Goal: Participate in discussion: Engage in conversation with other users on a specific topic

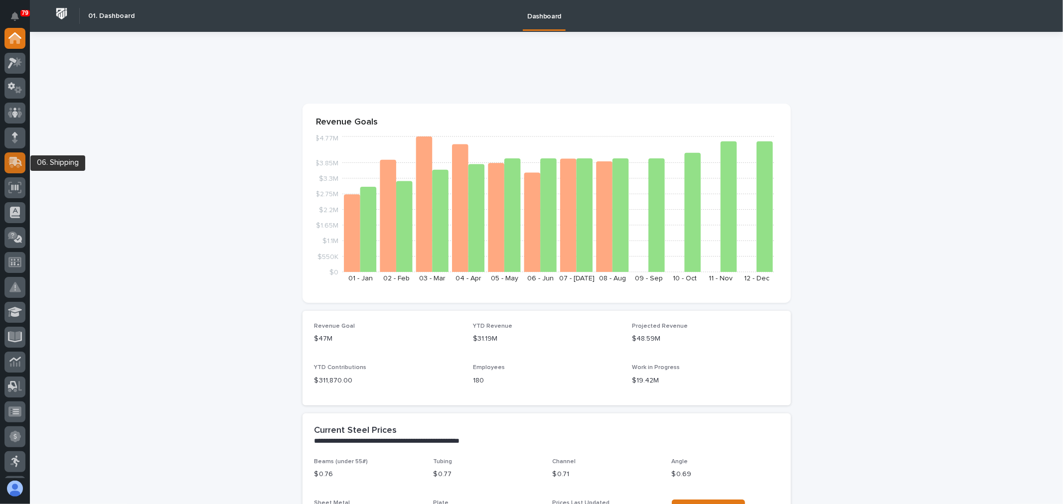
click at [14, 167] on div at bounding box center [14, 162] width 21 height 21
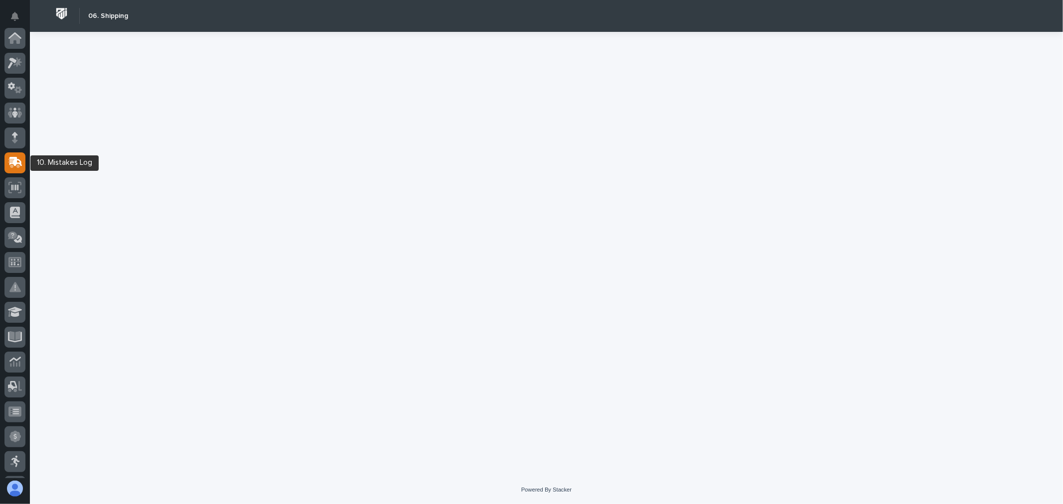
scroll to position [125, 0]
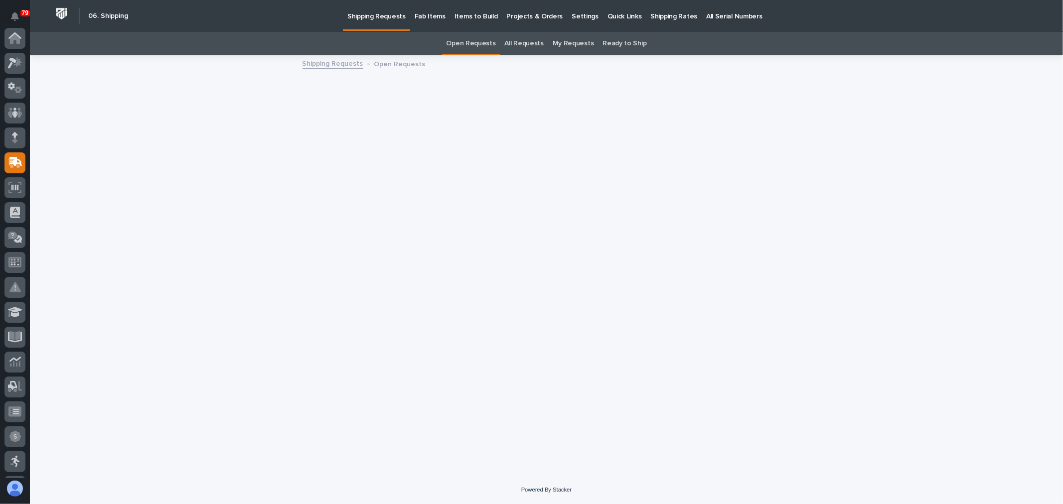
scroll to position [125, 0]
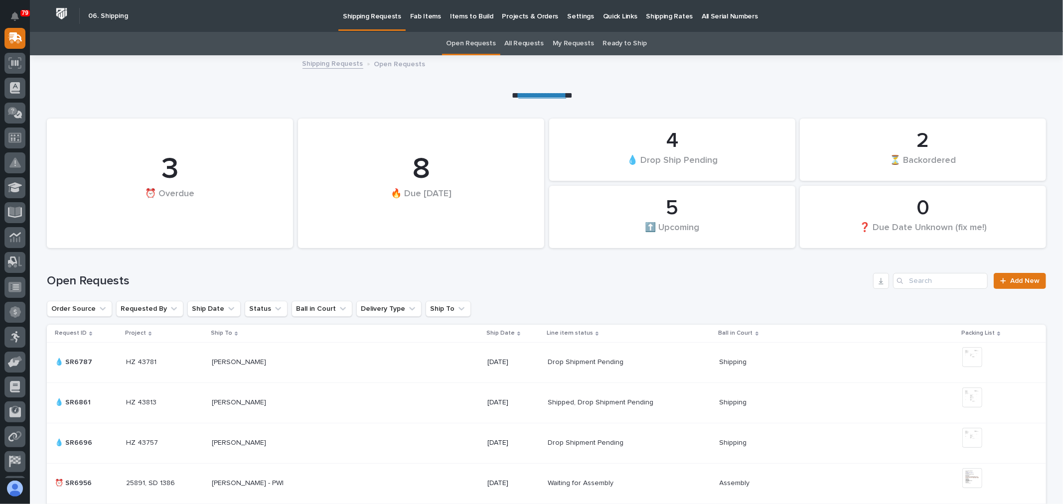
click at [420, 13] on p "Fab Items" at bounding box center [425, 10] width 31 height 21
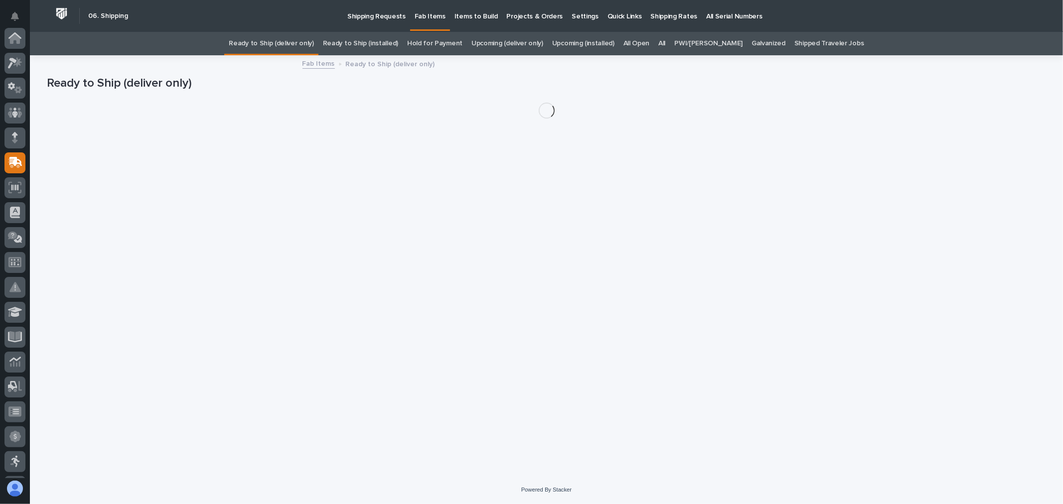
scroll to position [125, 0]
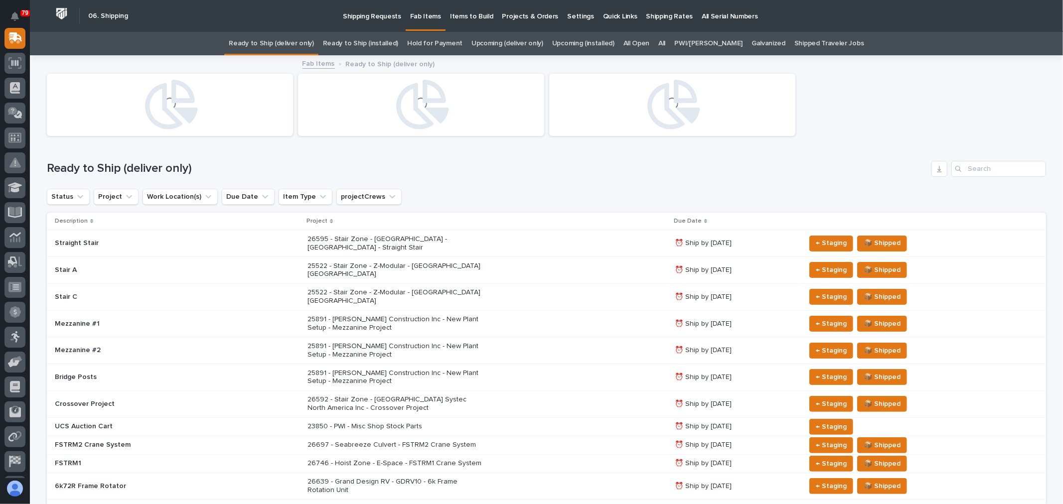
click at [665, 43] on link "All" at bounding box center [661, 43] width 7 height 23
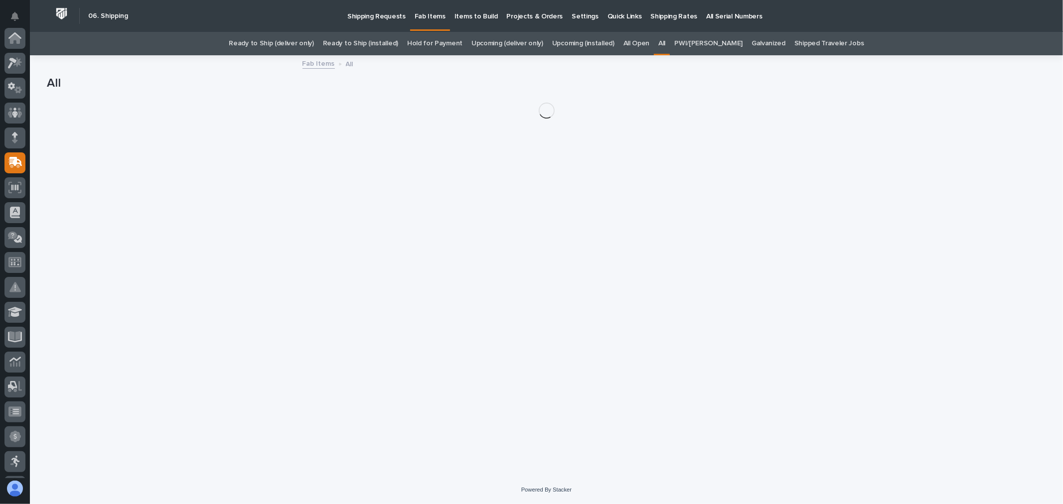
scroll to position [125, 0]
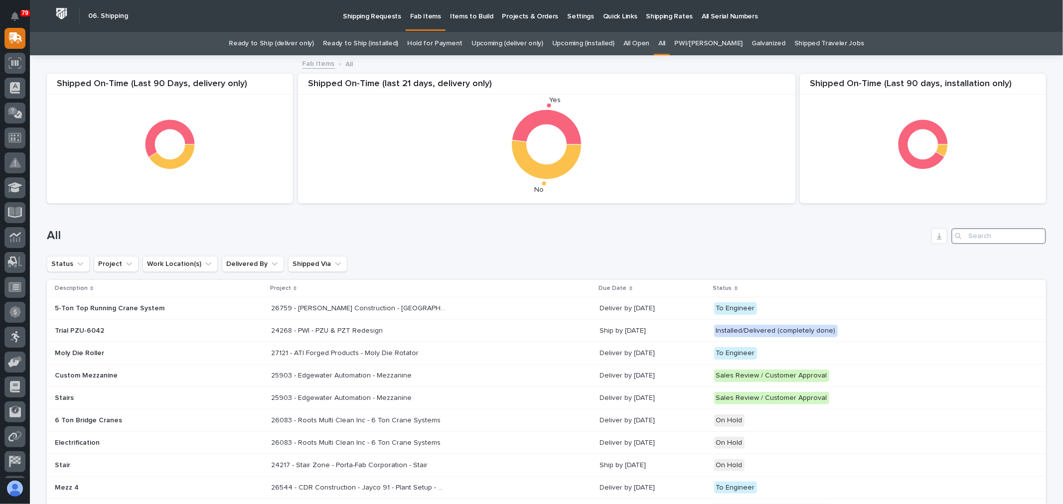
click at [978, 238] on input "Search" at bounding box center [998, 236] width 95 height 16
click at [983, 238] on input "Search" at bounding box center [998, 236] width 95 height 16
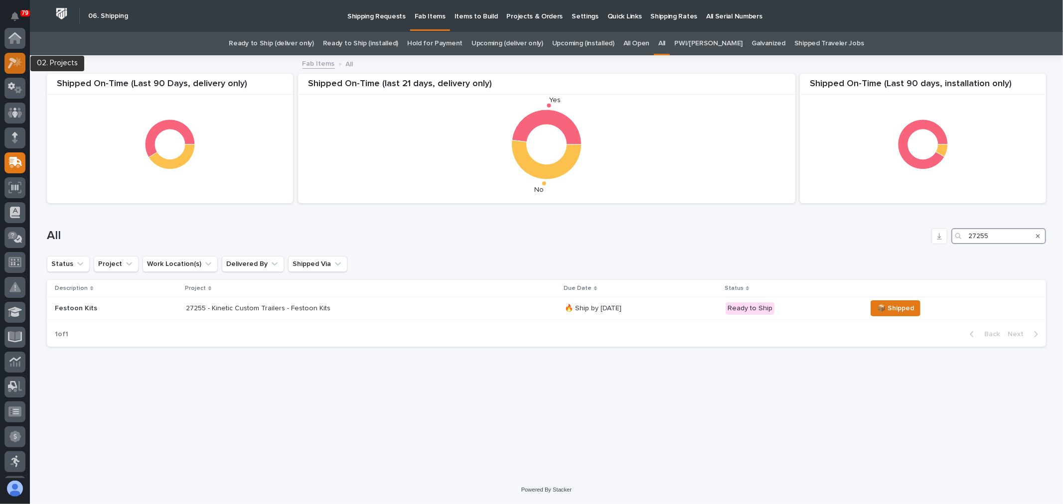
type input "27255"
click at [13, 62] on icon at bounding box center [15, 62] width 14 height 11
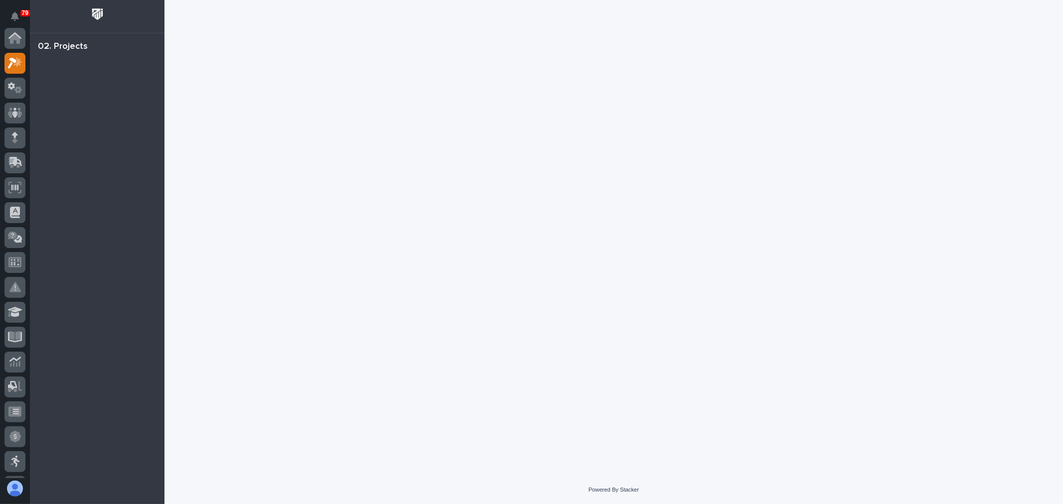
scroll to position [25, 0]
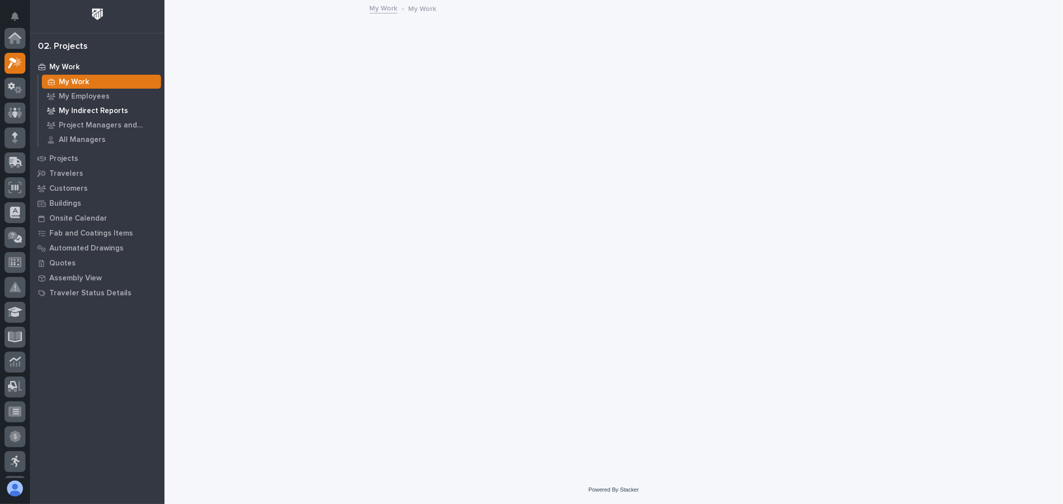
scroll to position [25, 0]
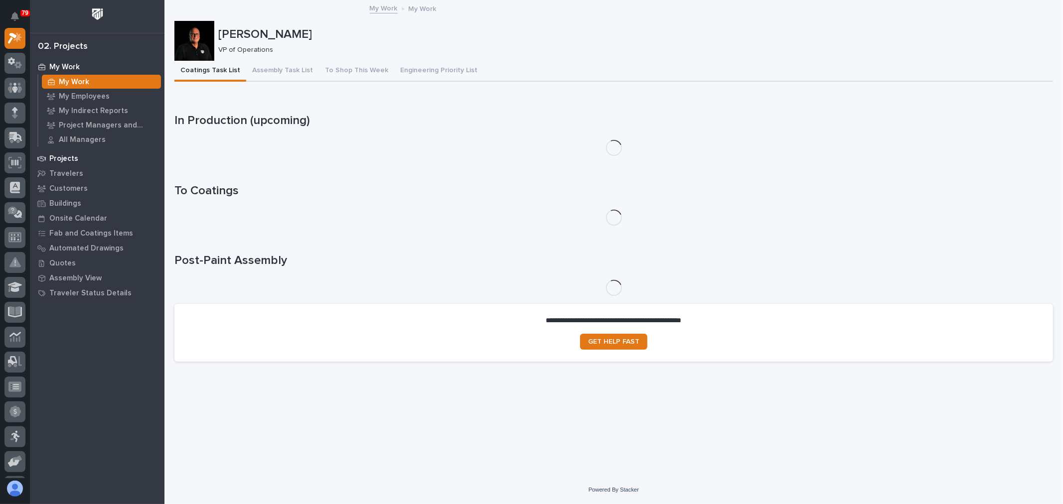
click at [61, 159] on p "Projects" at bounding box center [63, 158] width 29 height 9
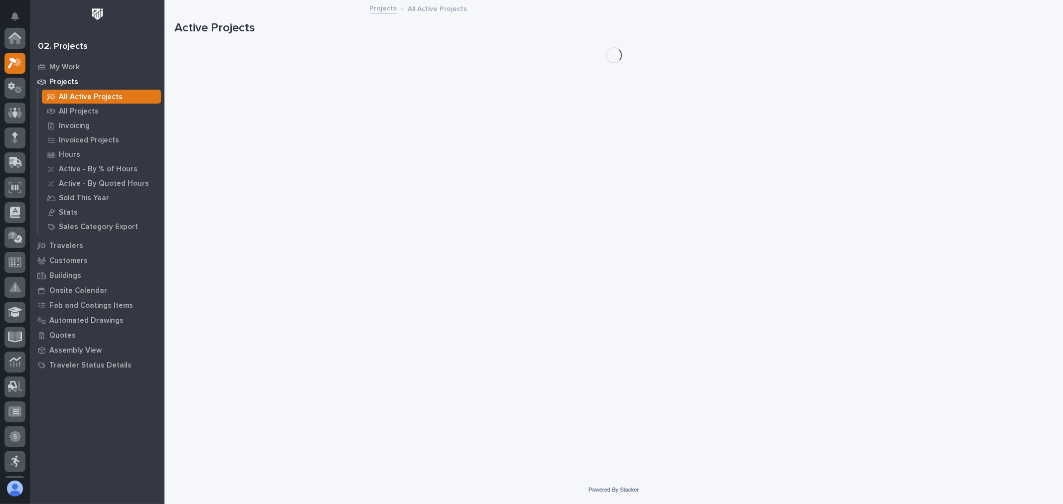
scroll to position [25, 0]
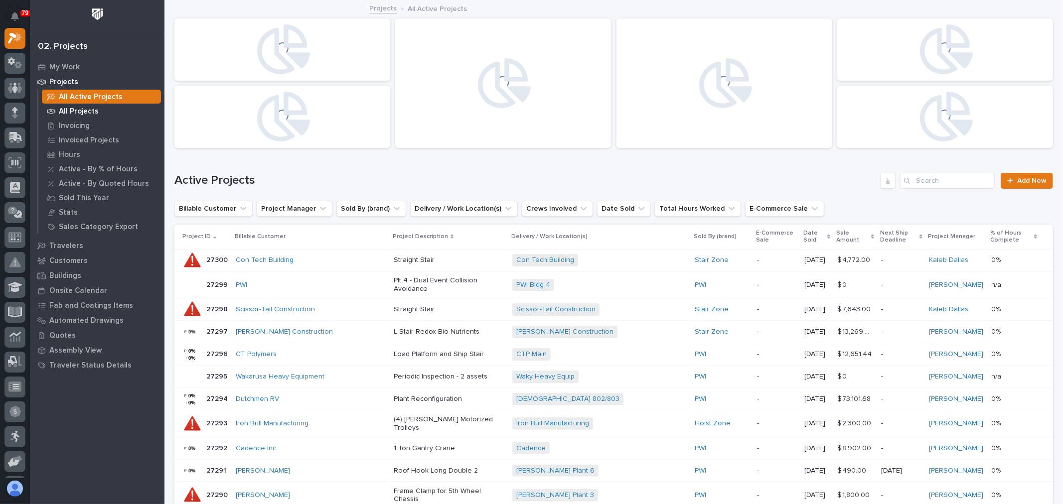
click at [98, 107] on div "All Projects" at bounding box center [101, 111] width 119 height 14
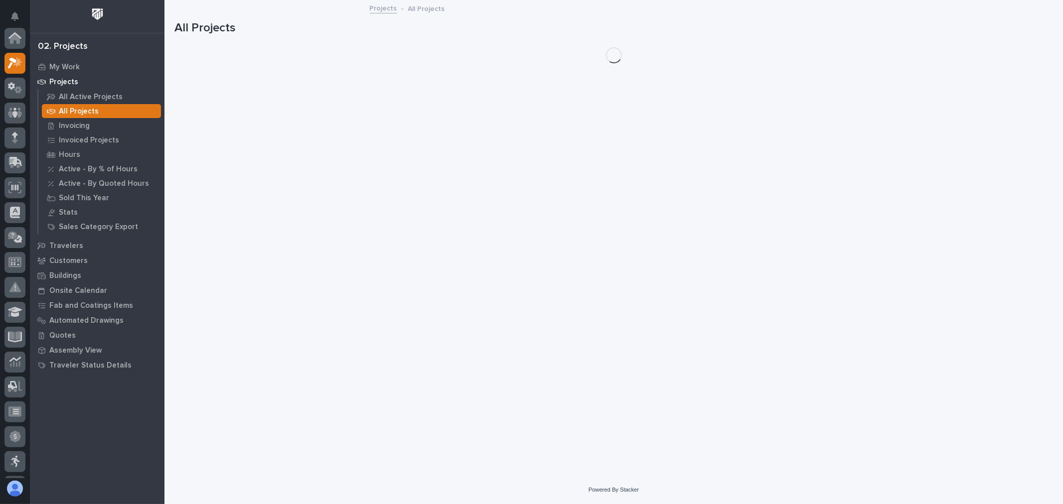
scroll to position [25, 0]
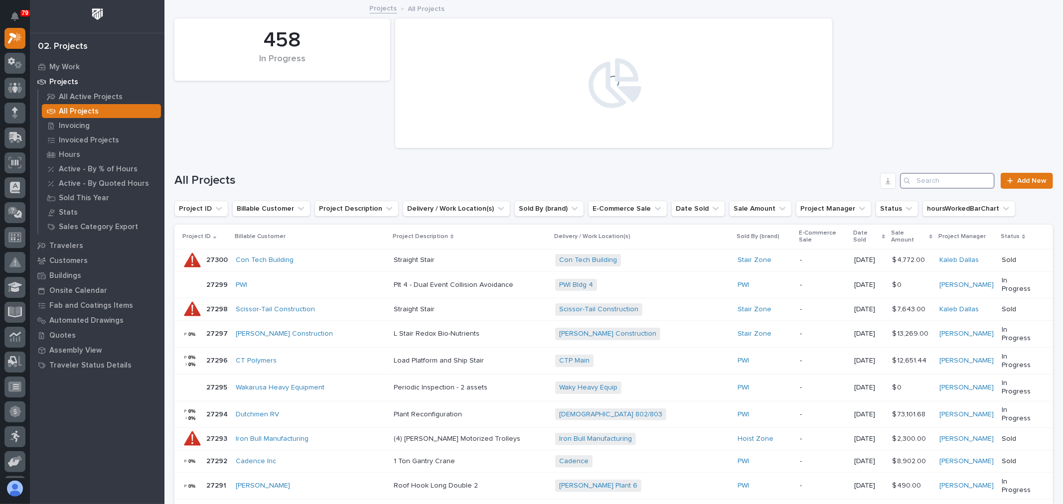
click at [925, 185] on input "Search" at bounding box center [947, 181] width 95 height 16
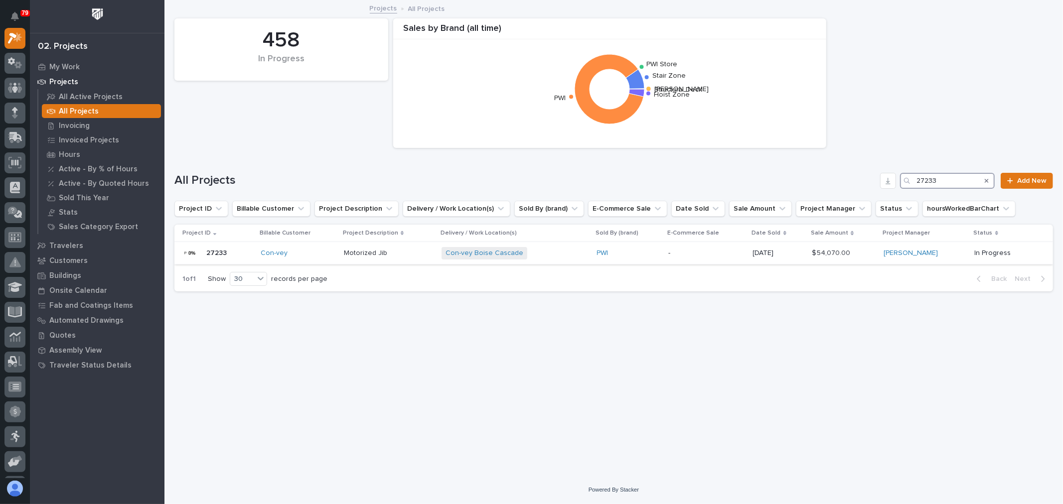
type input "27233"
click at [553, 253] on div "Con-vey Boise Cascade + 0" at bounding box center [514, 253] width 147 height 12
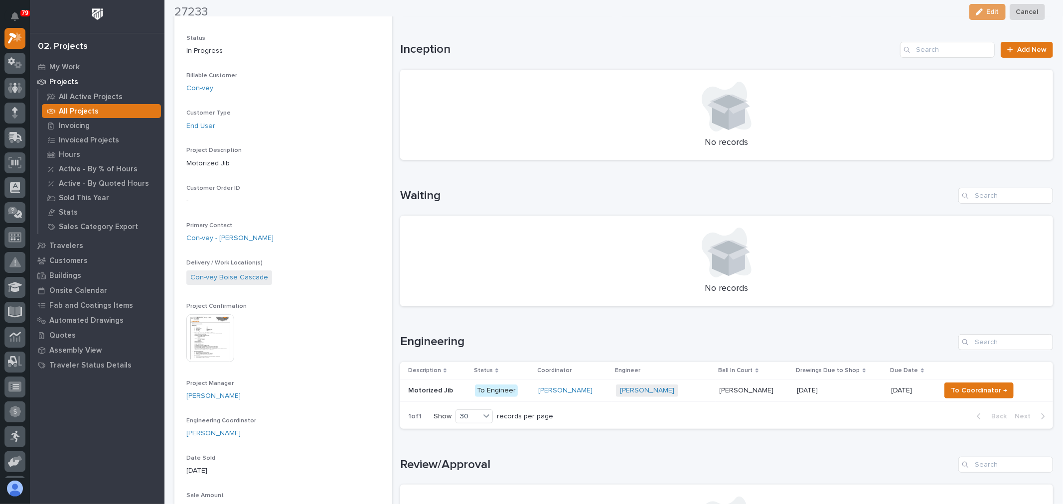
scroll to position [111, 0]
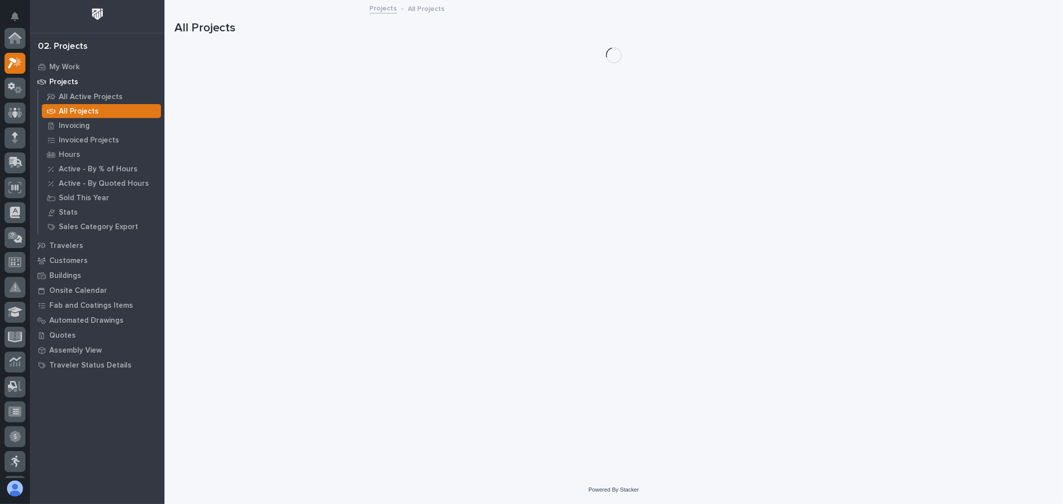
scroll to position [27, 0]
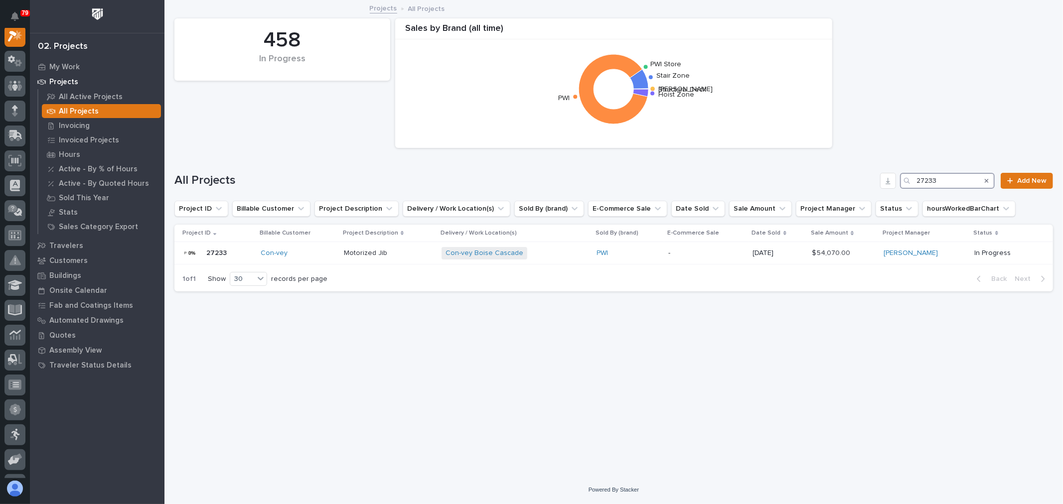
click at [952, 182] on input "27233" at bounding box center [947, 181] width 95 height 16
type input "27205"
click at [535, 253] on div "[PERSON_NAME] Service + 0" at bounding box center [520, 253] width 149 height 12
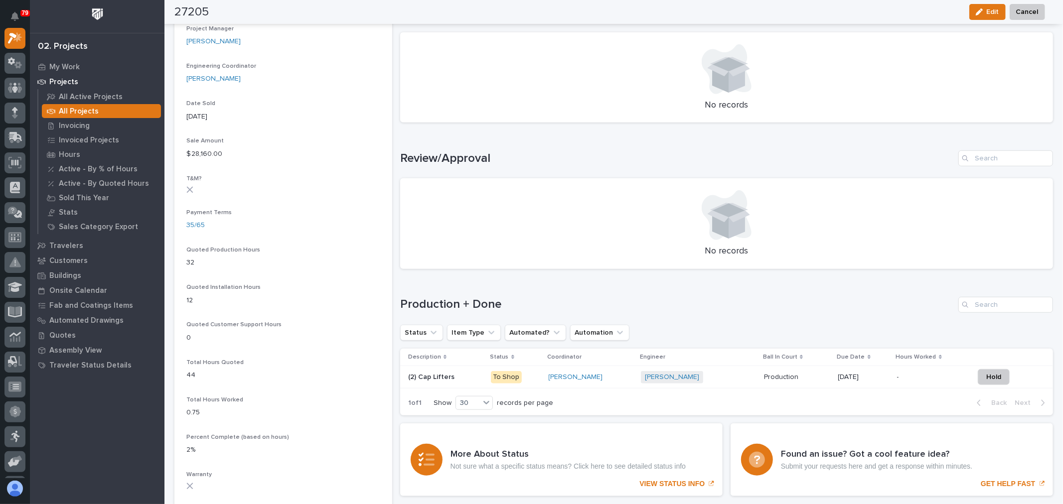
scroll to position [498, 0]
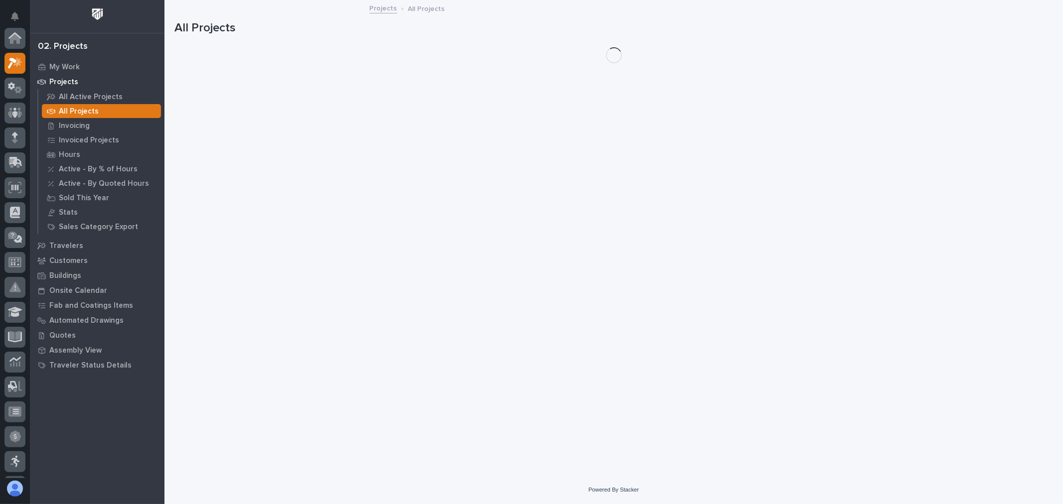
scroll to position [27, 0]
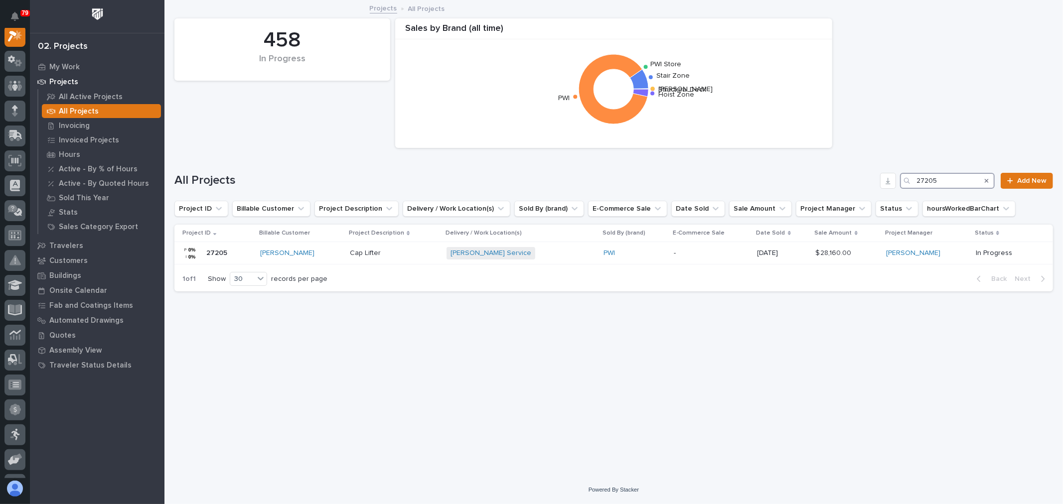
click at [956, 180] on input "27205" at bounding box center [947, 181] width 95 height 16
type input "27249"
click at [701, 254] on p "-" at bounding box center [729, 253] width 71 height 8
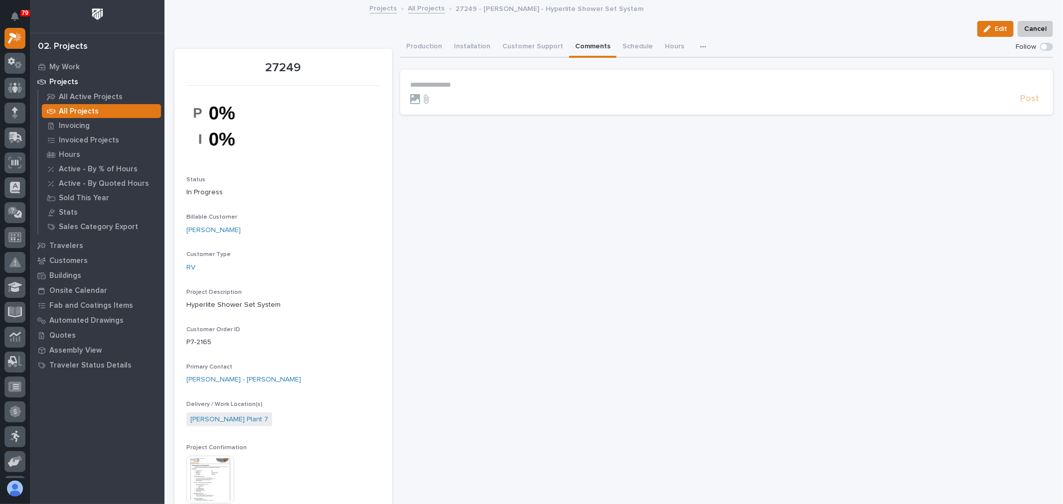
click at [590, 45] on button "Comments" at bounding box center [592, 47] width 47 height 21
click at [472, 82] on p "**********" at bounding box center [726, 85] width 633 height 8
click at [461, 99] on span "[PERSON_NAME]" at bounding box center [439, 98] width 56 height 7
click at [479, 84] on p "**********" at bounding box center [726, 86] width 633 height 10
click at [480, 97] on span "[PERSON_NAME]" at bounding box center [500, 99] width 56 height 7
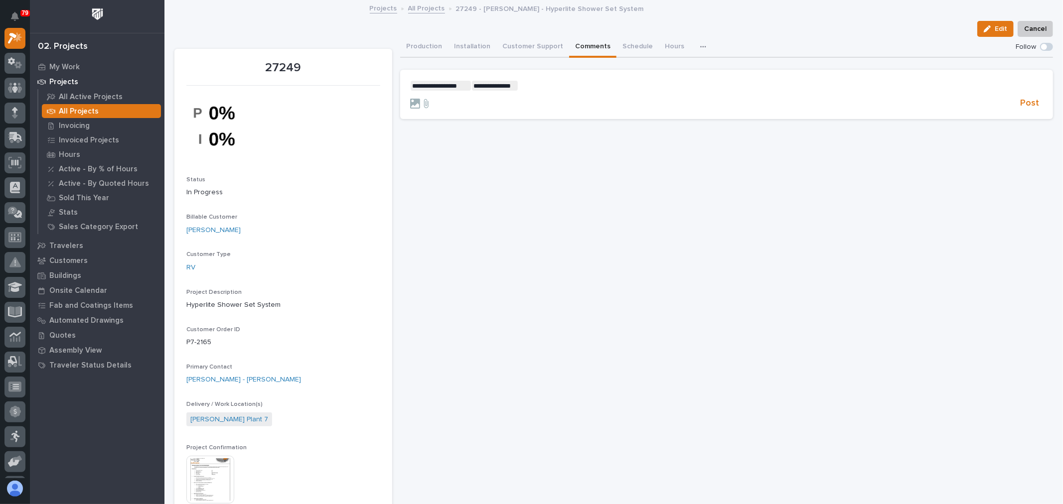
click at [530, 82] on p "**********" at bounding box center [726, 86] width 633 height 10
click at [545, 99] on span "[PERSON_NAME]" at bounding box center [547, 99] width 56 height 7
click at [593, 90] on form "**********" at bounding box center [726, 95] width 633 height 29
click at [595, 86] on p "**********" at bounding box center [726, 86] width 633 height 10
click at [703, 84] on span "**********" at bounding box center [657, 85] width 195 height 7
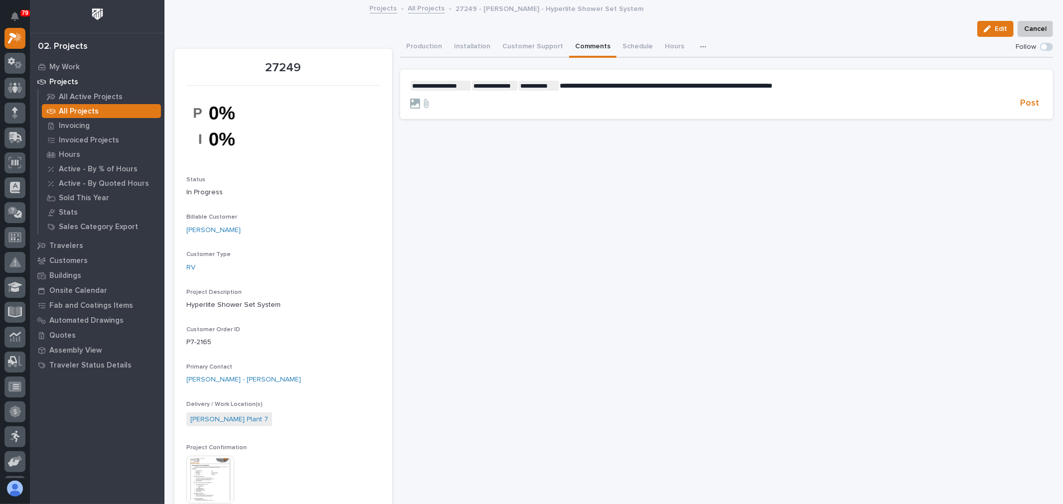
click at [708, 83] on span "**********" at bounding box center [666, 85] width 213 height 7
click at [725, 86] on span "**********" at bounding box center [667, 85] width 215 height 7
click at [843, 85] on p "**********" at bounding box center [726, 86] width 633 height 10
click at [1020, 103] on span "Post" at bounding box center [1029, 103] width 19 height 11
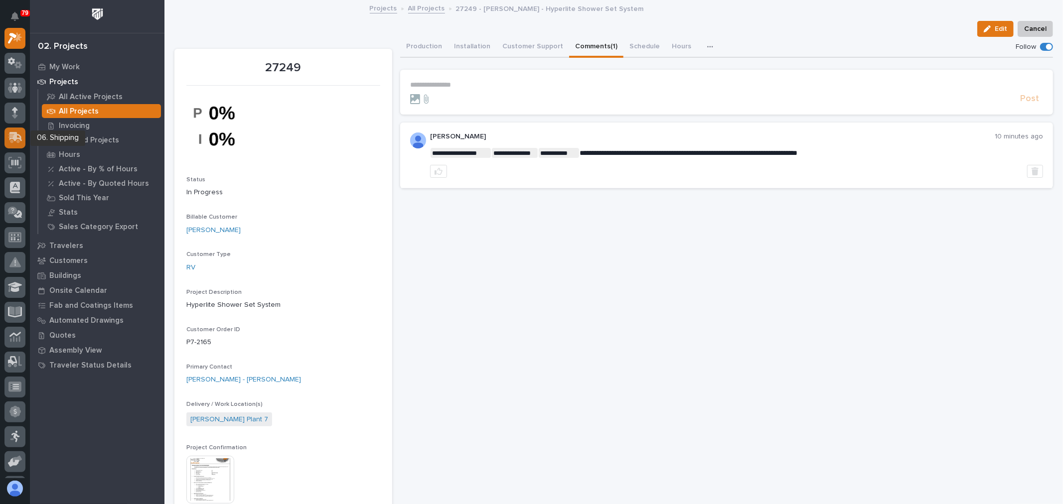
click at [8, 133] on icon at bounding box center [15, 137] width 14 height 11
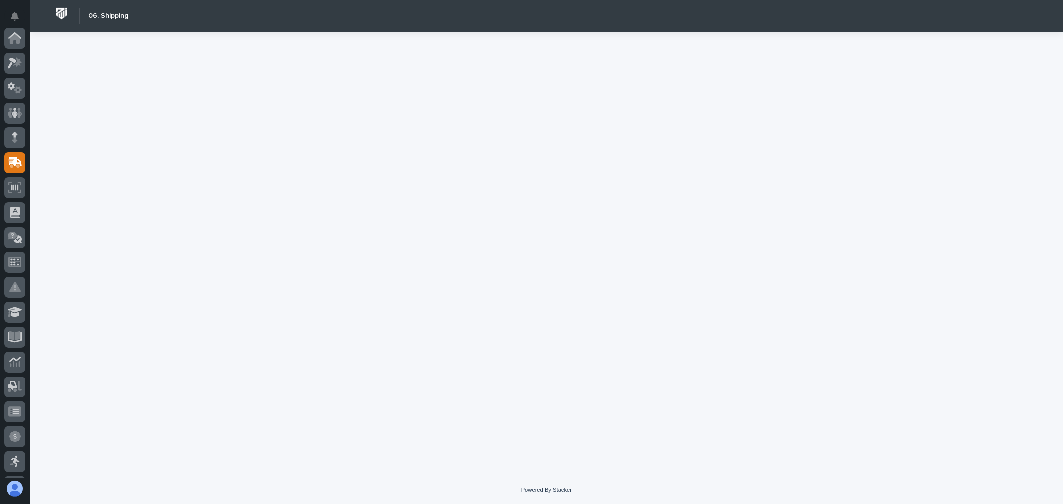
scroll to position [125, 0]
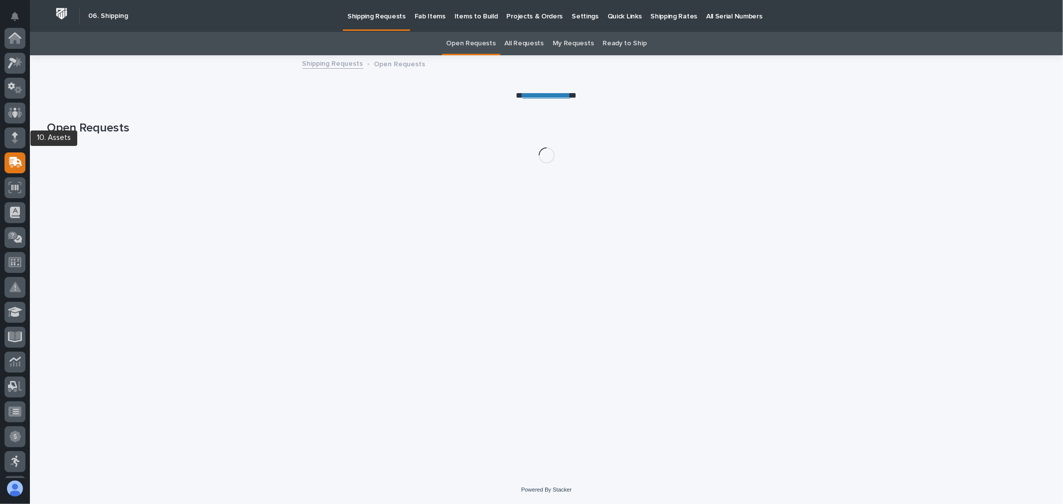
scroll to position [125, 0]
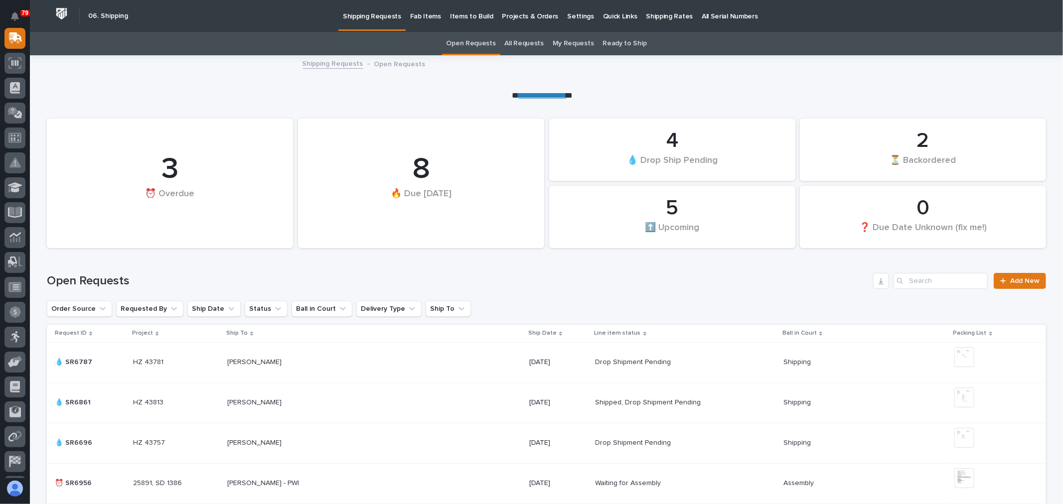
click at [420, 15] on p "Fab Items" at bounding box center [425, 10] width 31 height 21
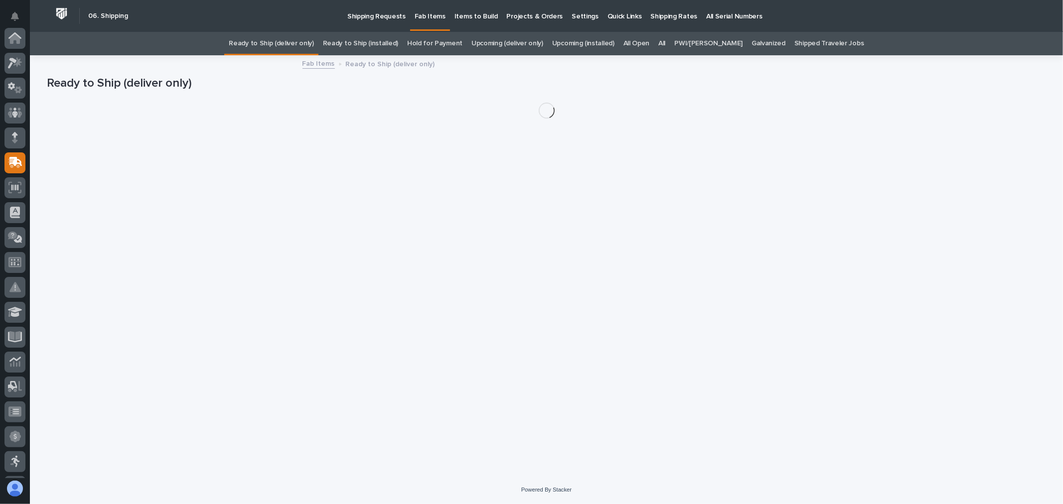
scroll to position [125, 0]
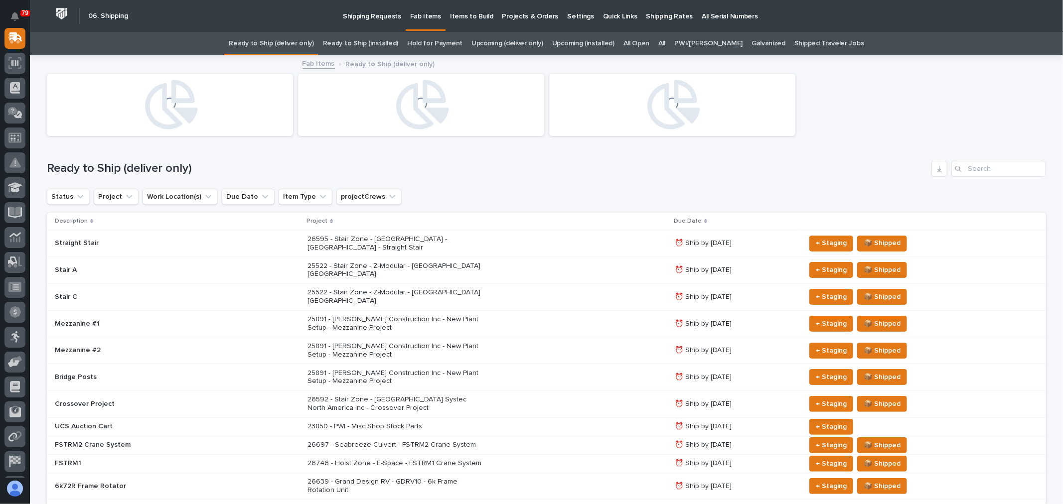
click at [670, 42] on div "All" at bounding box center [662, 43] width 16 height 23
click at [665, 43] on div "All" at bounding box center [662, 43] width 16 height 23
click at [665, 43] on link "All" at bounding box center [661, 43] width 7 height 23
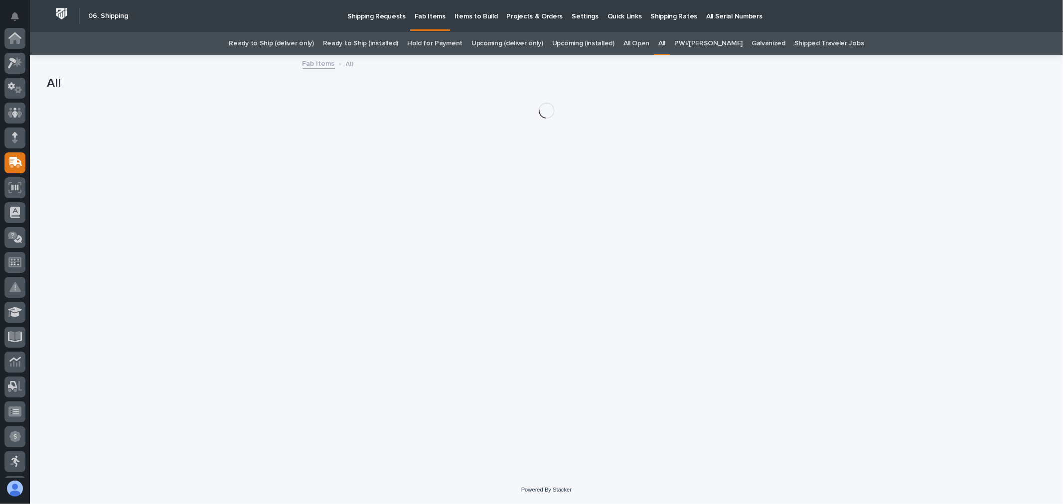
scroll to position [125, 0]
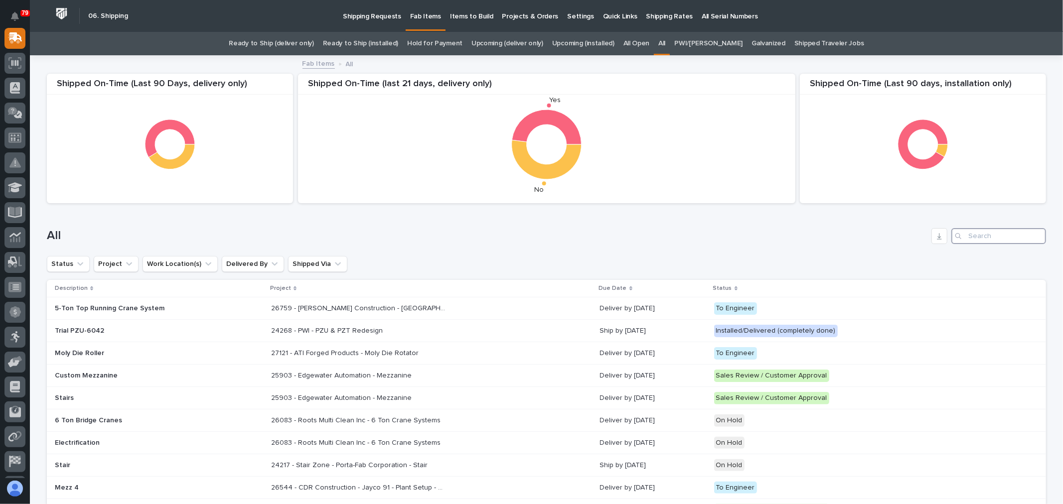
drag, startPoint x: 970, startPoint y: 236, endPoint x: 966, endPoint y: 231, distance: 6.4
click at [970, 235] on input "Search" at bounding box center [998, 236] width 95 height 16
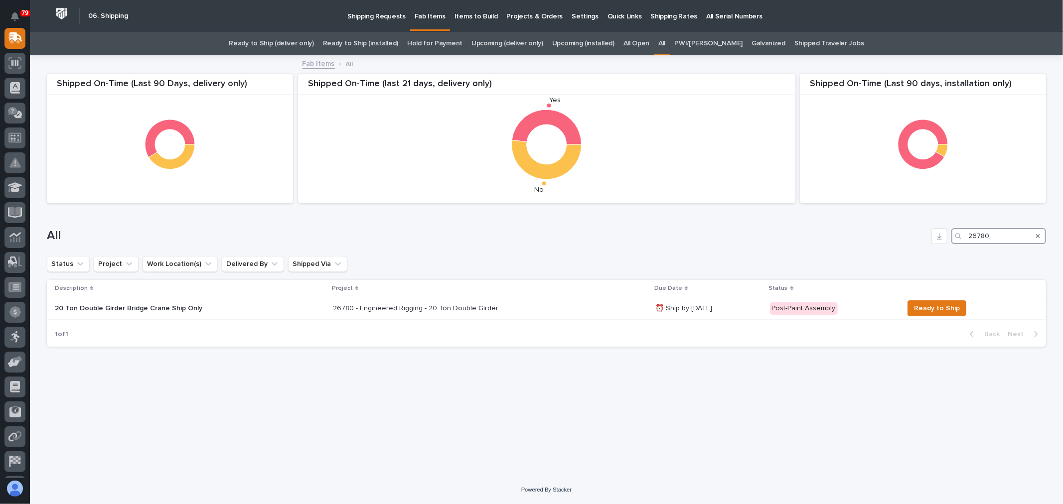
type input "26780"
